Goal: Find specific page/section

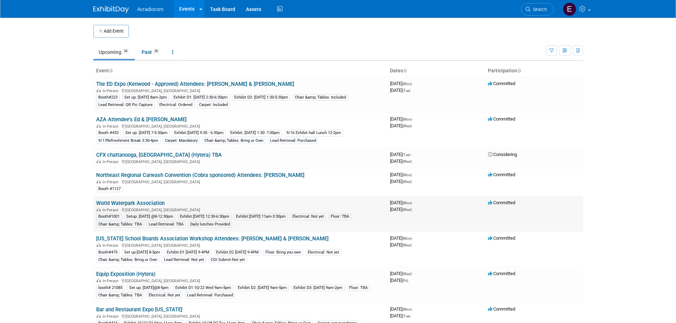
scroll to position [71, 0]
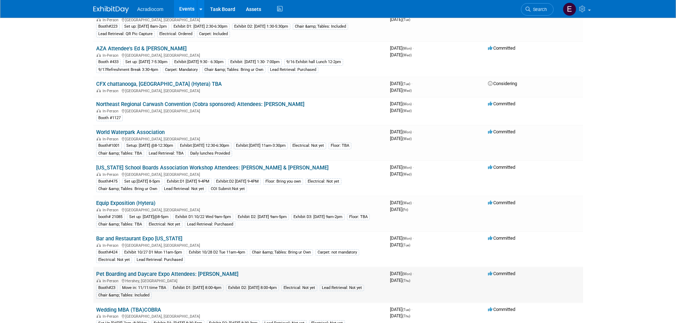
click at [187, 246] on link "Pet Boarding and Daycare Expo Attendees: [PERSON_NAME]" at bounding box center [167, 274] width 142 height 6
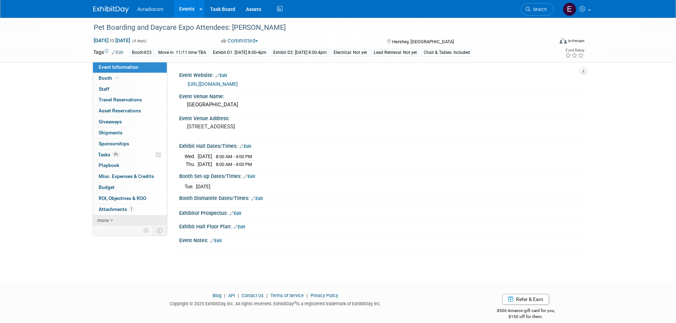
click at [120, 218] on link "more" at bounding box center [130, 220] width 74 height 11
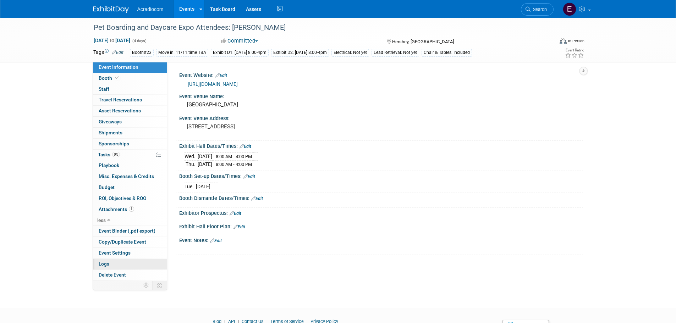
click at [122, 261] on link "Logs" at bounding box center [130, 264] width 74 height 11
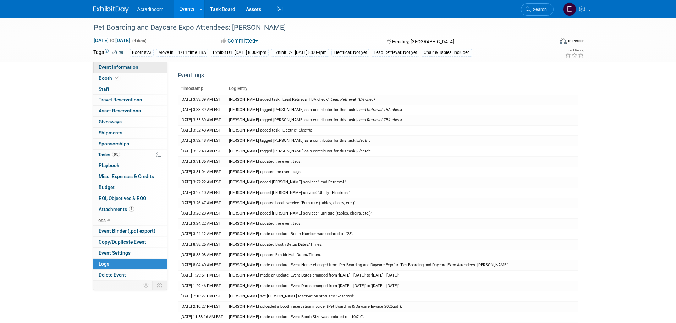
click at [131, 71] on link "Event Information" at bounding box center [130, 67] width 74 height 11
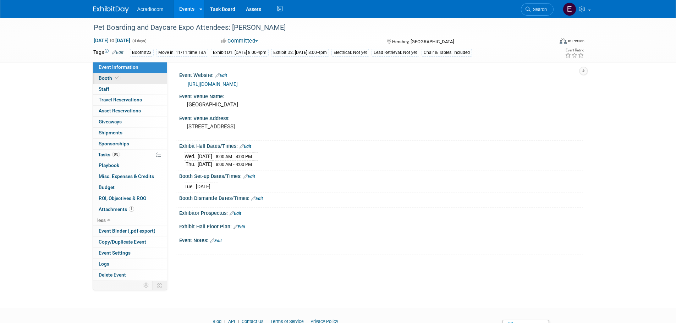
click at [114, 77] on span at bounding box center [117, 77] width 6 height 5
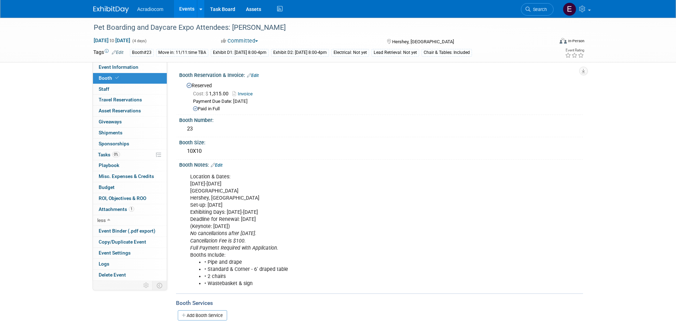
click at [247, 91] on link "Invoice" at bounding box center [244, 93] width 24 height 5
